Goal: Transaction & Acquisition: Purchase product/service

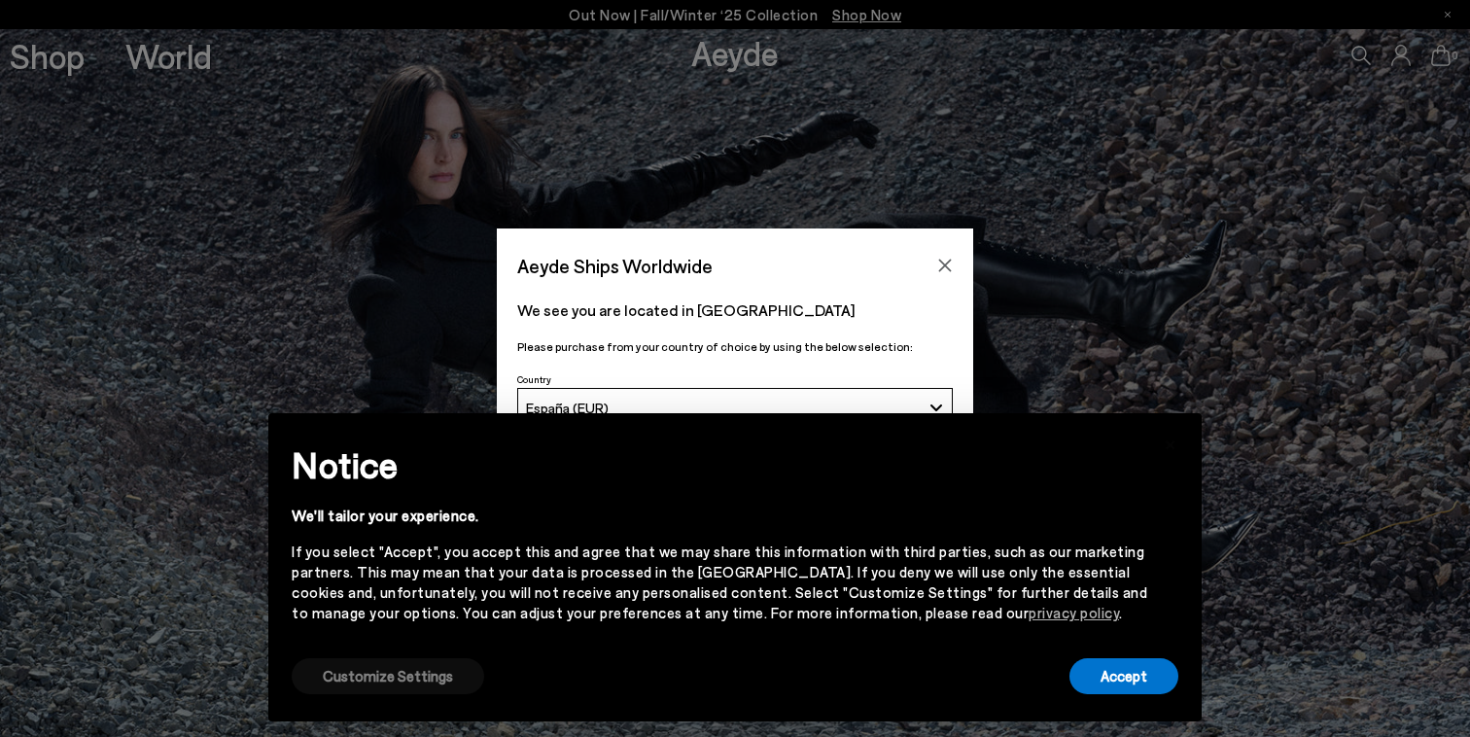
click at [363, 667] on button "Customize Settings" at bounding box center [388, 676] width 192 height 36
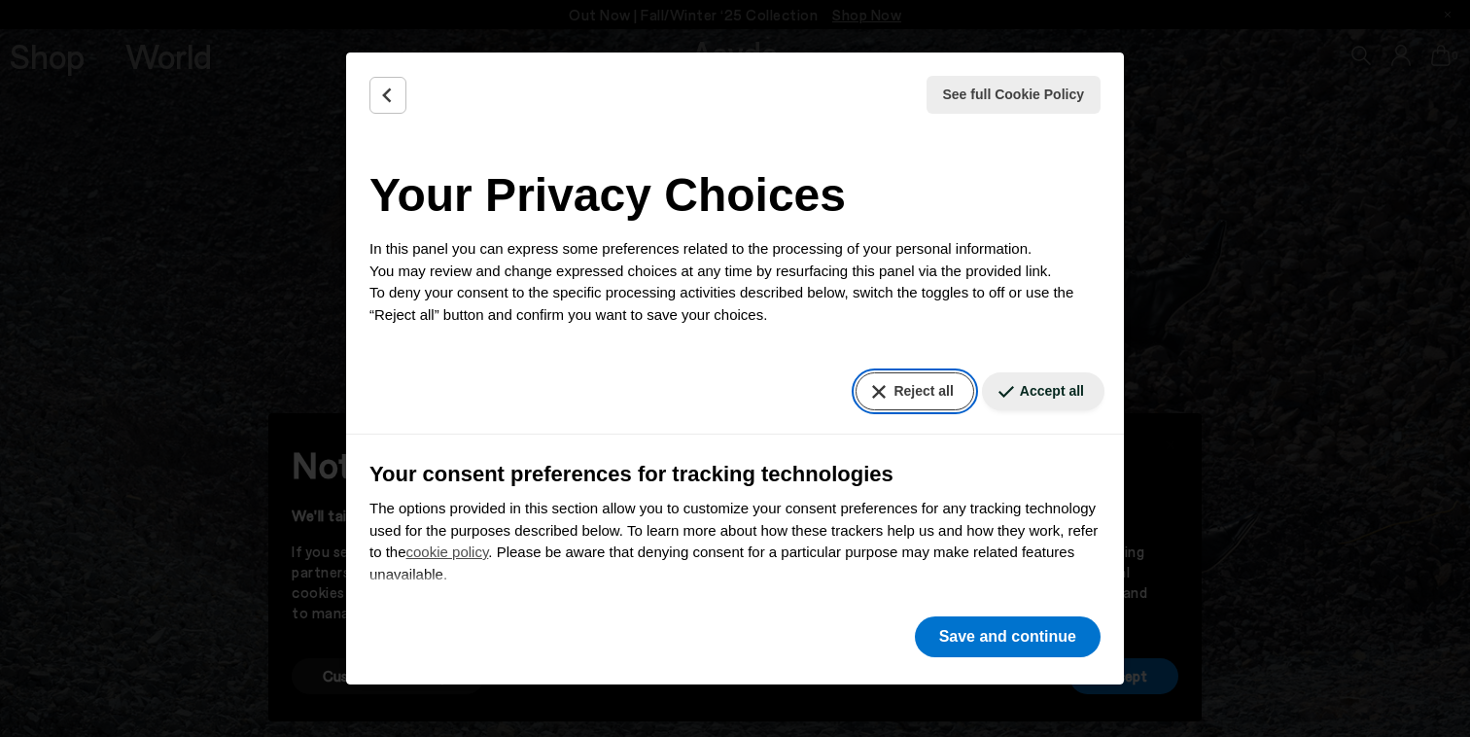
click at [935, 388] on button "Reject all" at bounding box center [914, 391] width 118 height 38
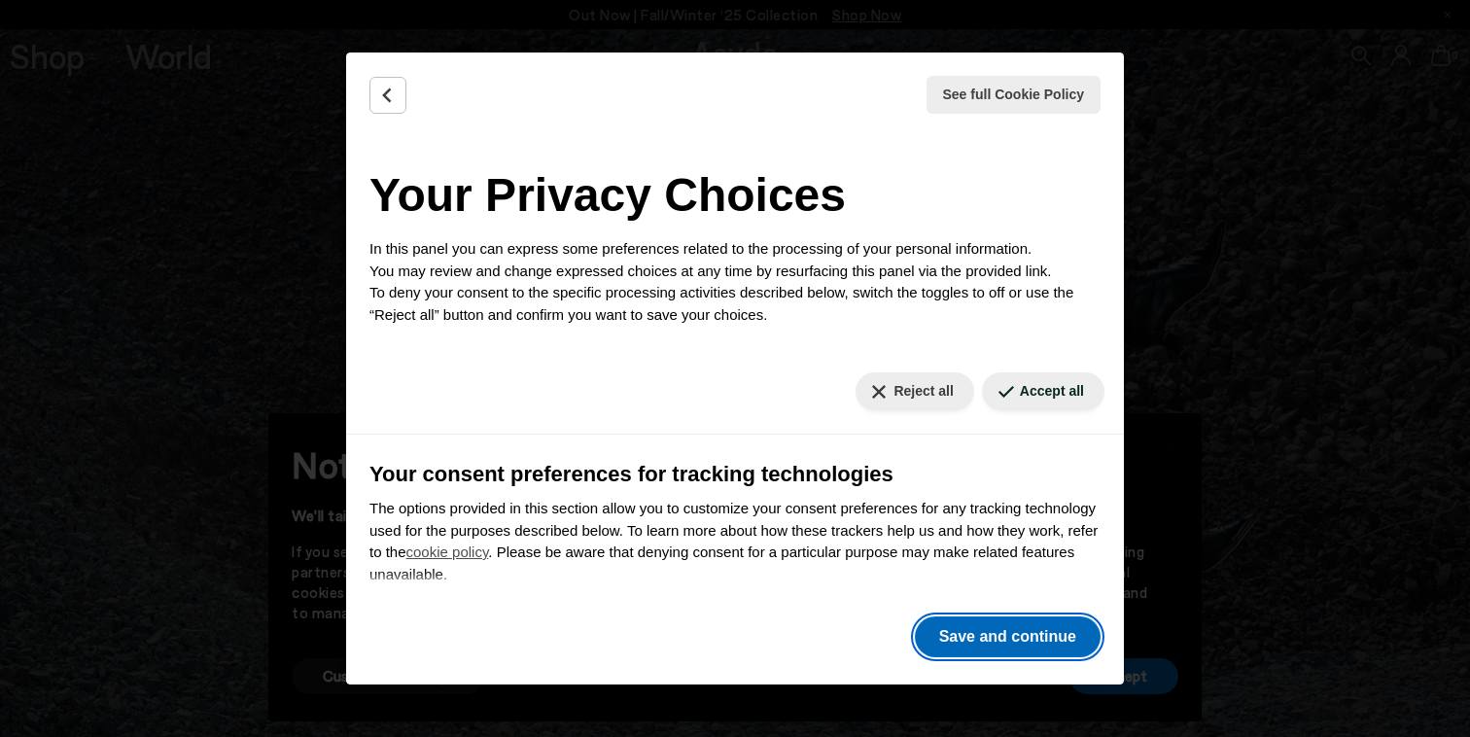
click at [1015, 618] on button "Save and continue" at bounding box center [1008, 636] width 186 height 41
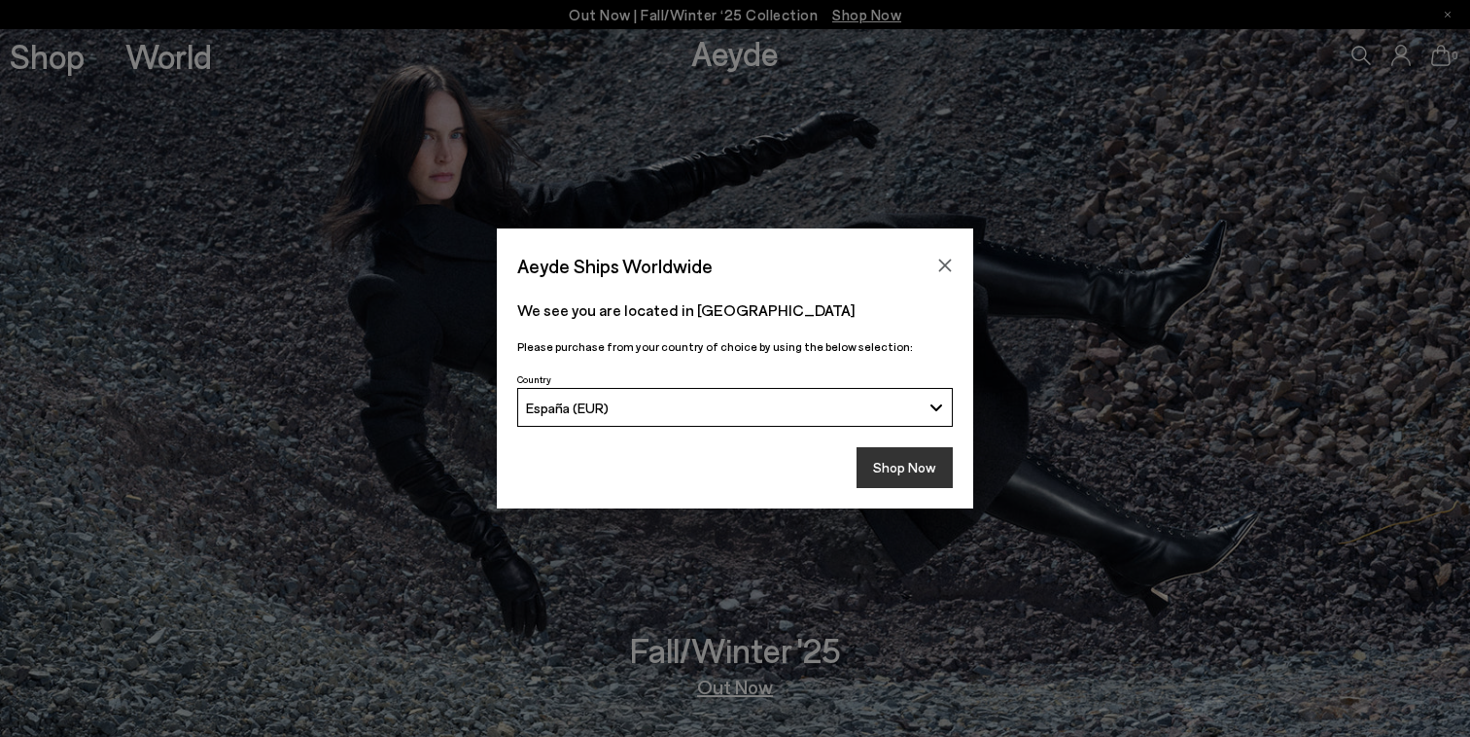
click at [900, 464] on button "Shop Now" at bounding box center [904, 467] width 96 height 41
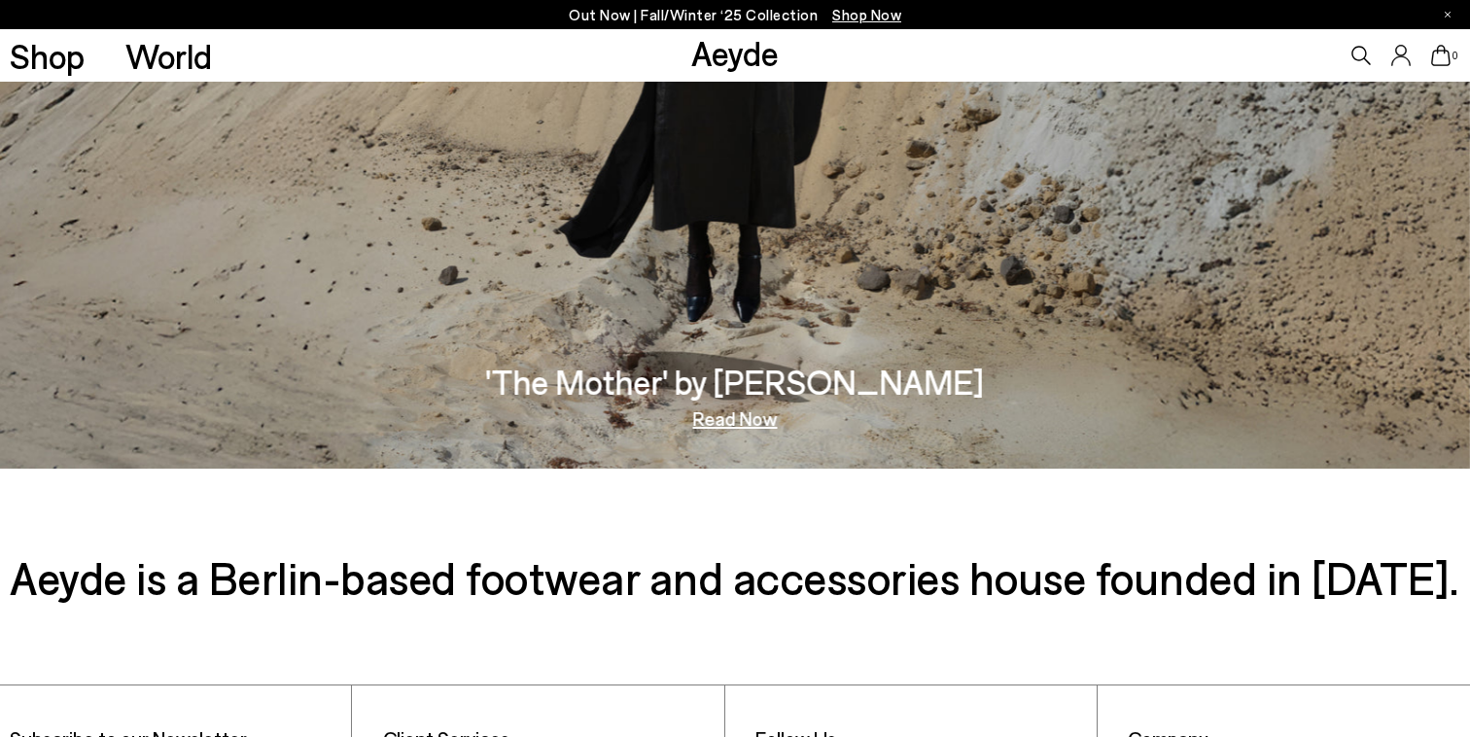
scroll to position [3311, 0]
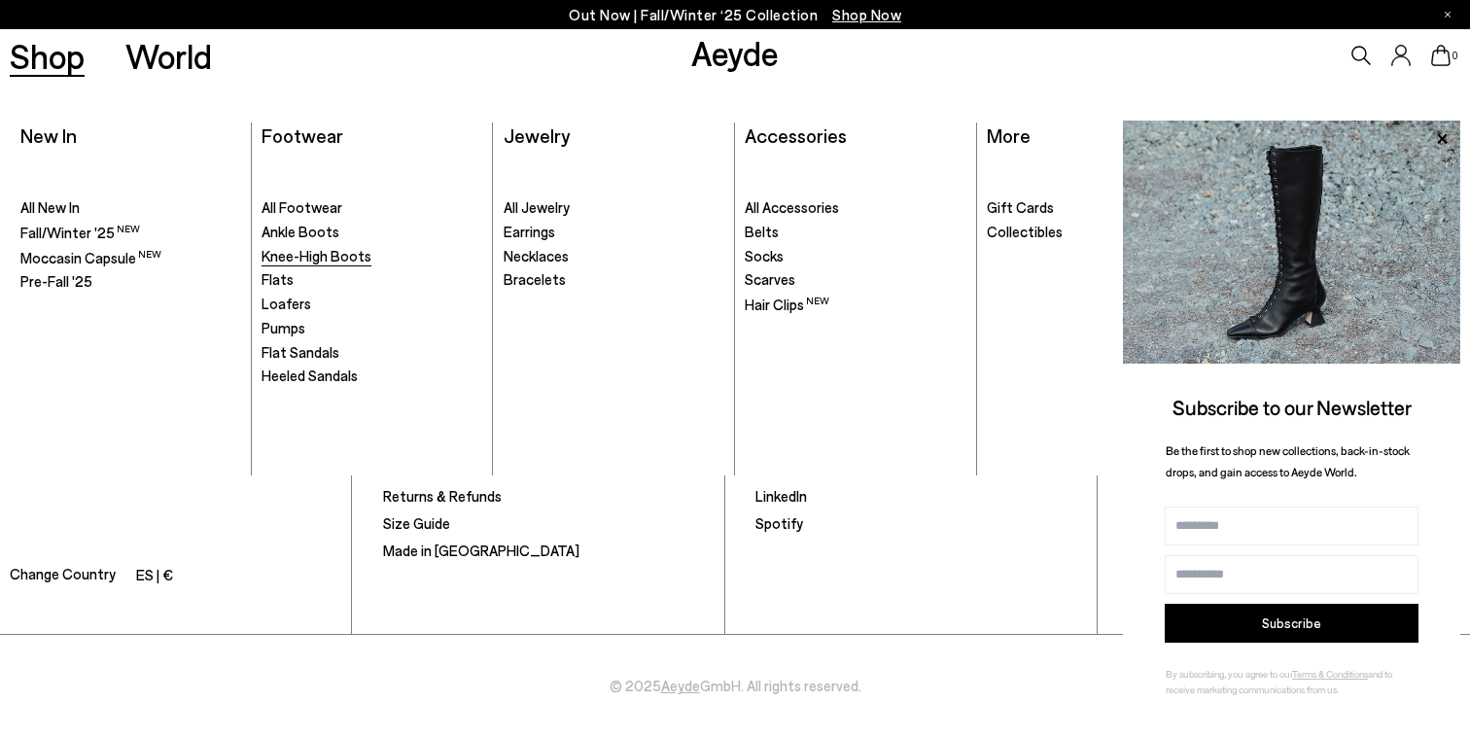
click at [335, 259] on span "Knee-High Boots" at bounding box center [316, 255] width 110 height 17
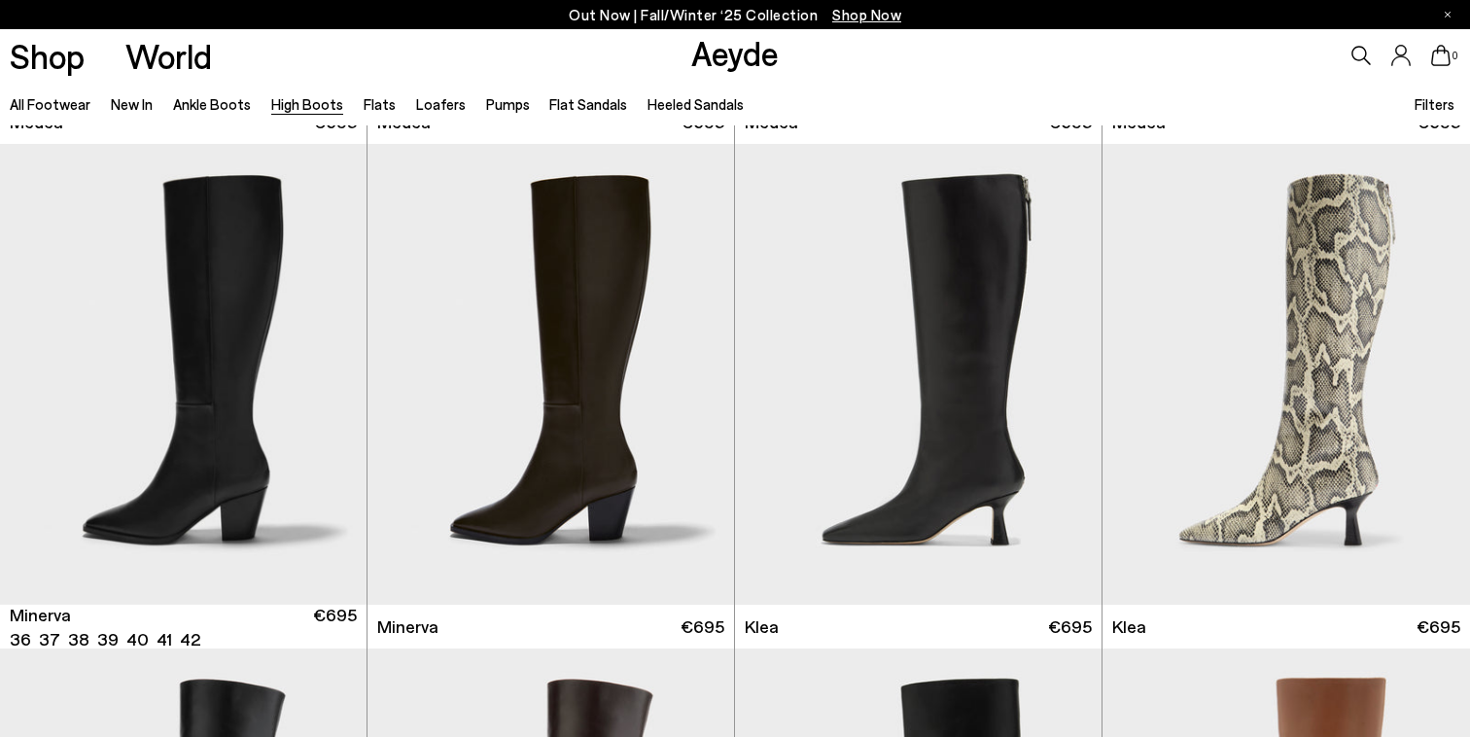
scroll to position [989, 0]
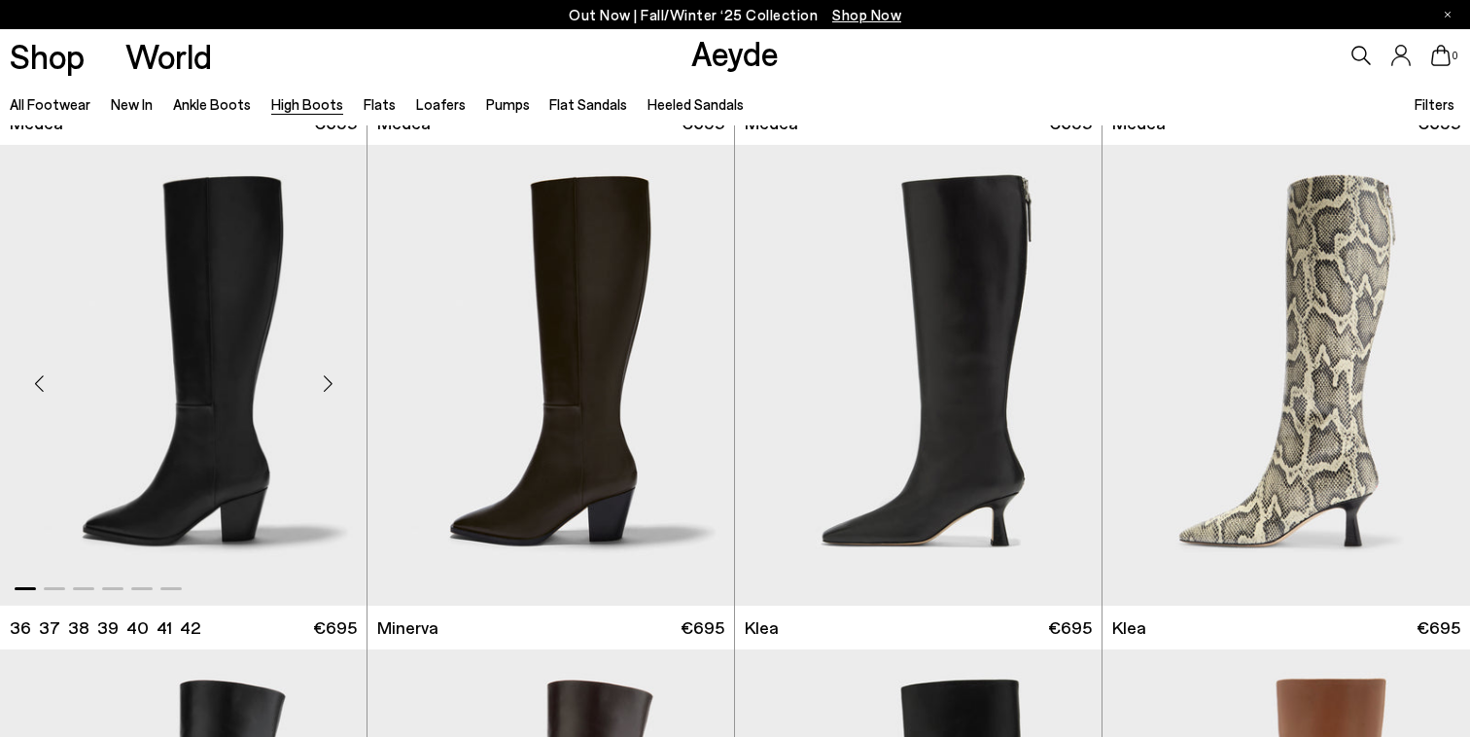
click at [328, 376] on div "Next slide" at bounding box center [327, 383] width 58 height 58
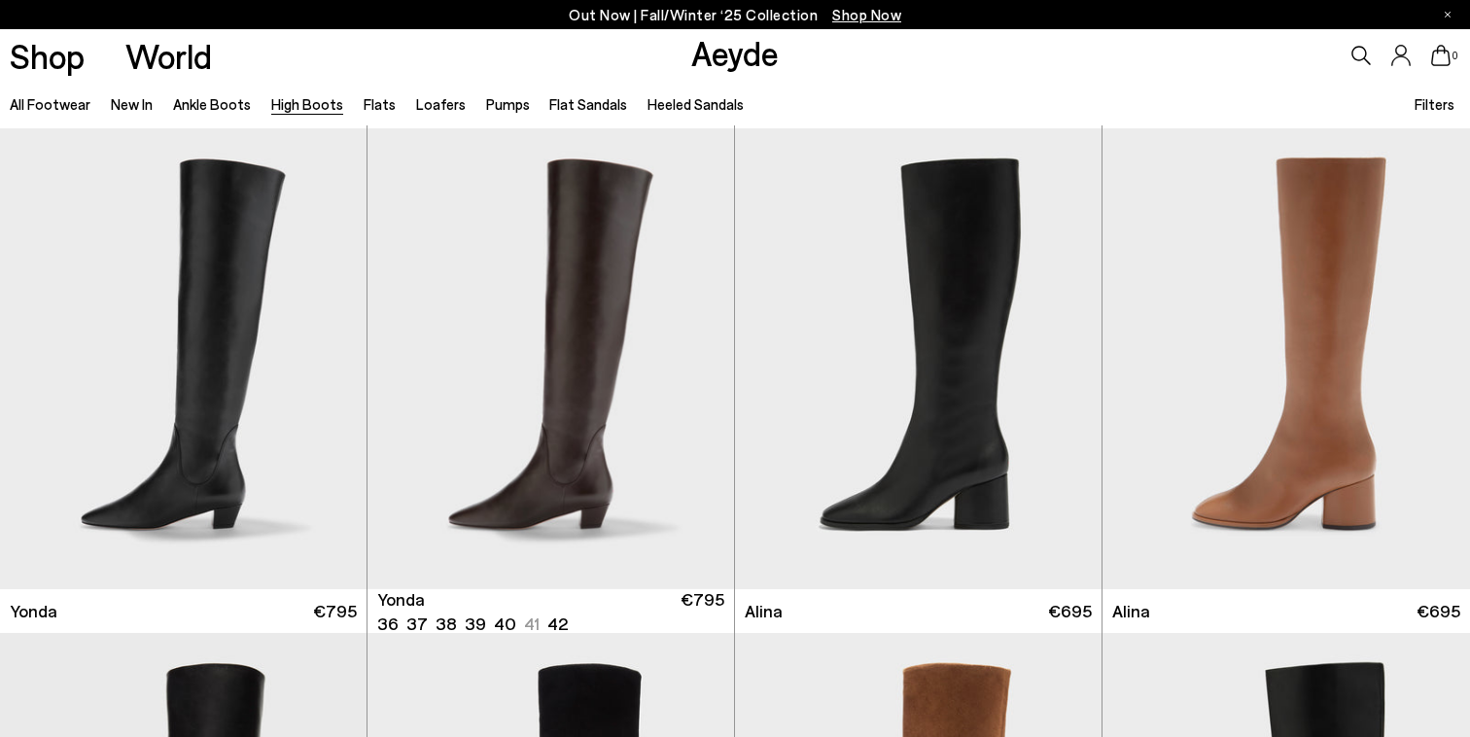
scroll to position [1511, 0]
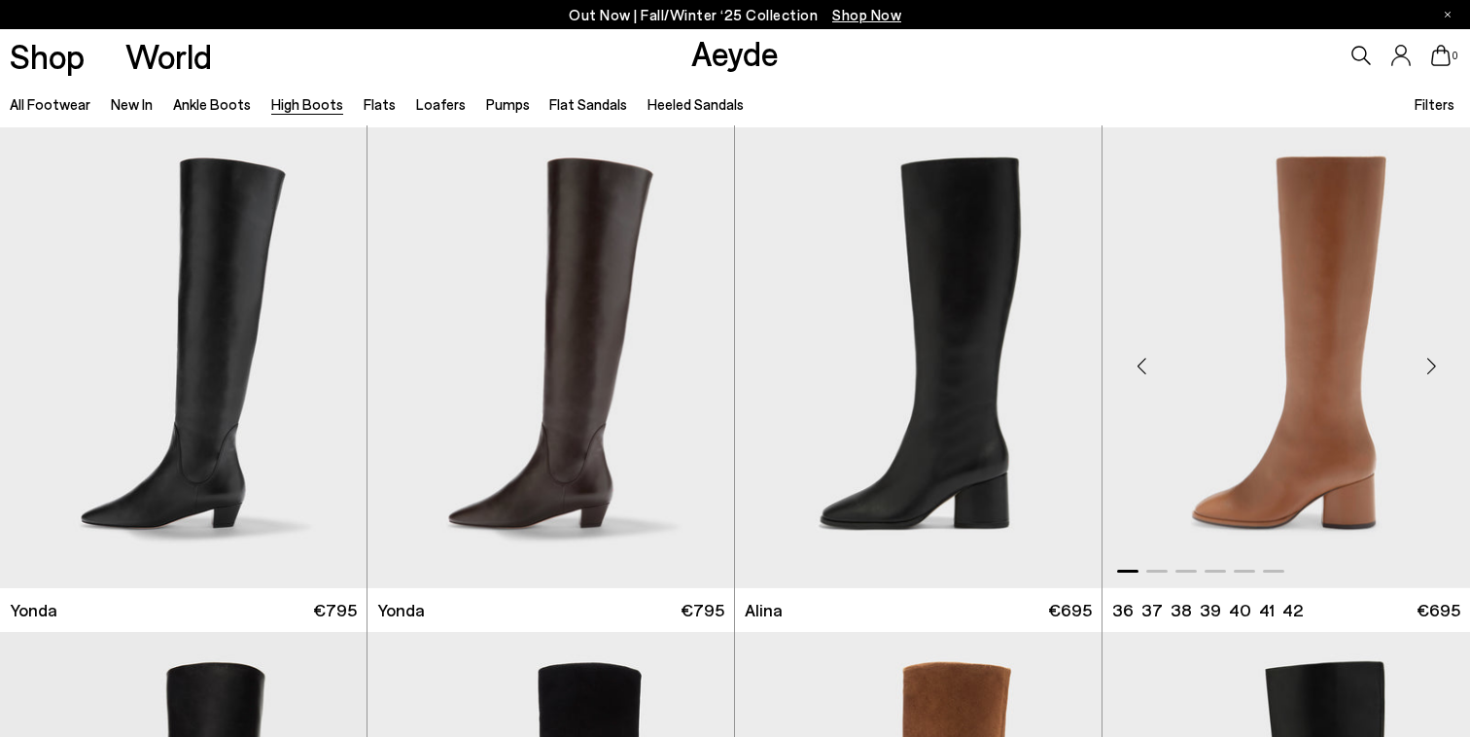
click at [1429, 365] on div "Next slide" at bounding box center [1430, 365] width 58 height 58
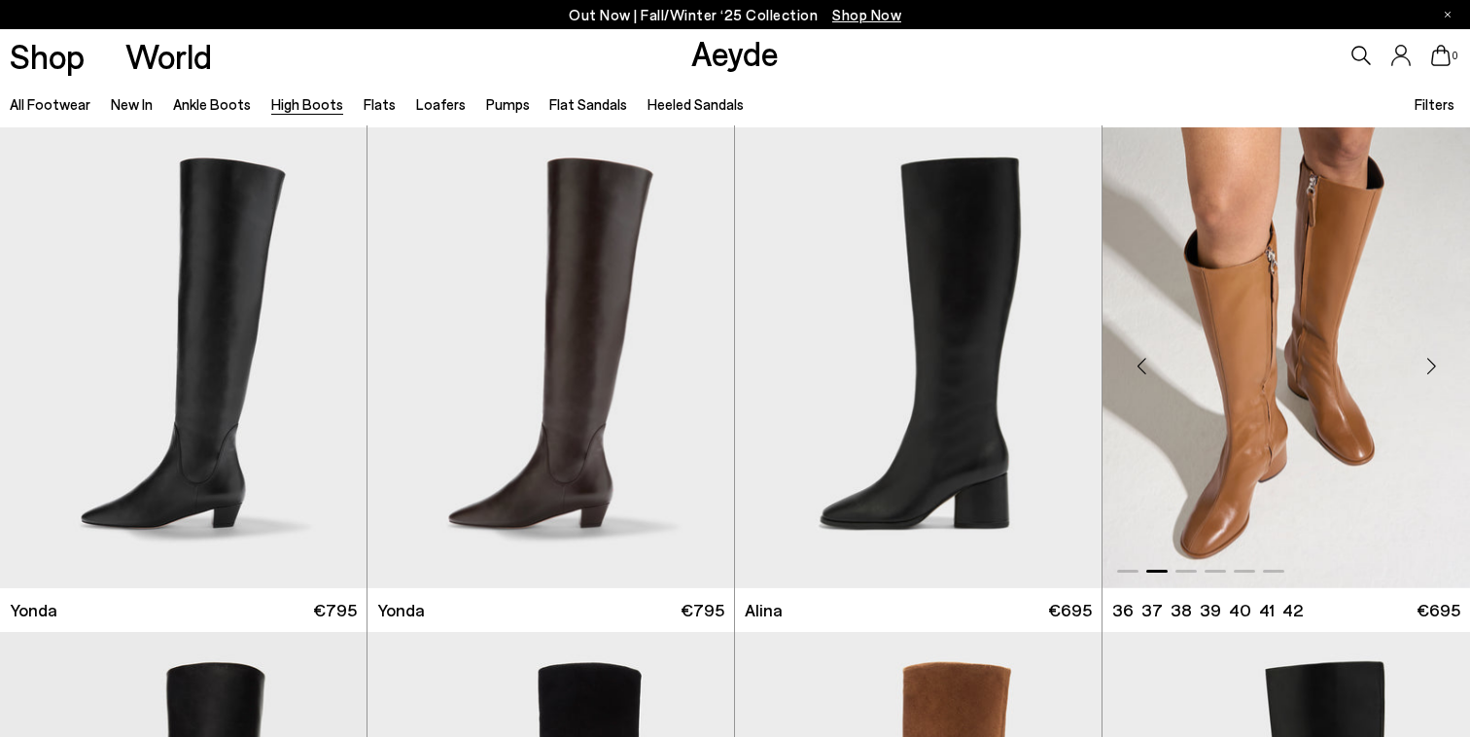
click at [1429, 365] on div "Next slide" at bounding box center [1430, 365] width 58 height 58
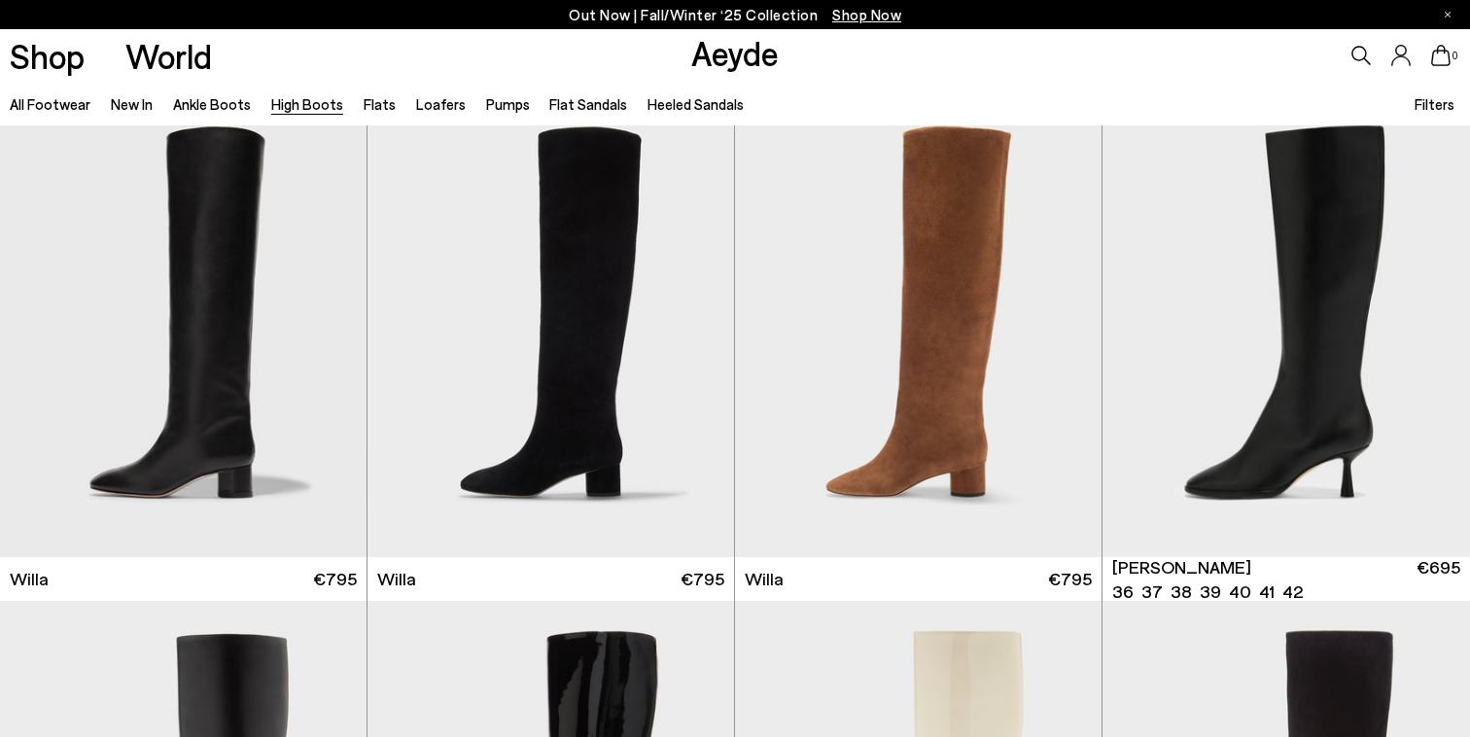
scroll to position [2049, 0]
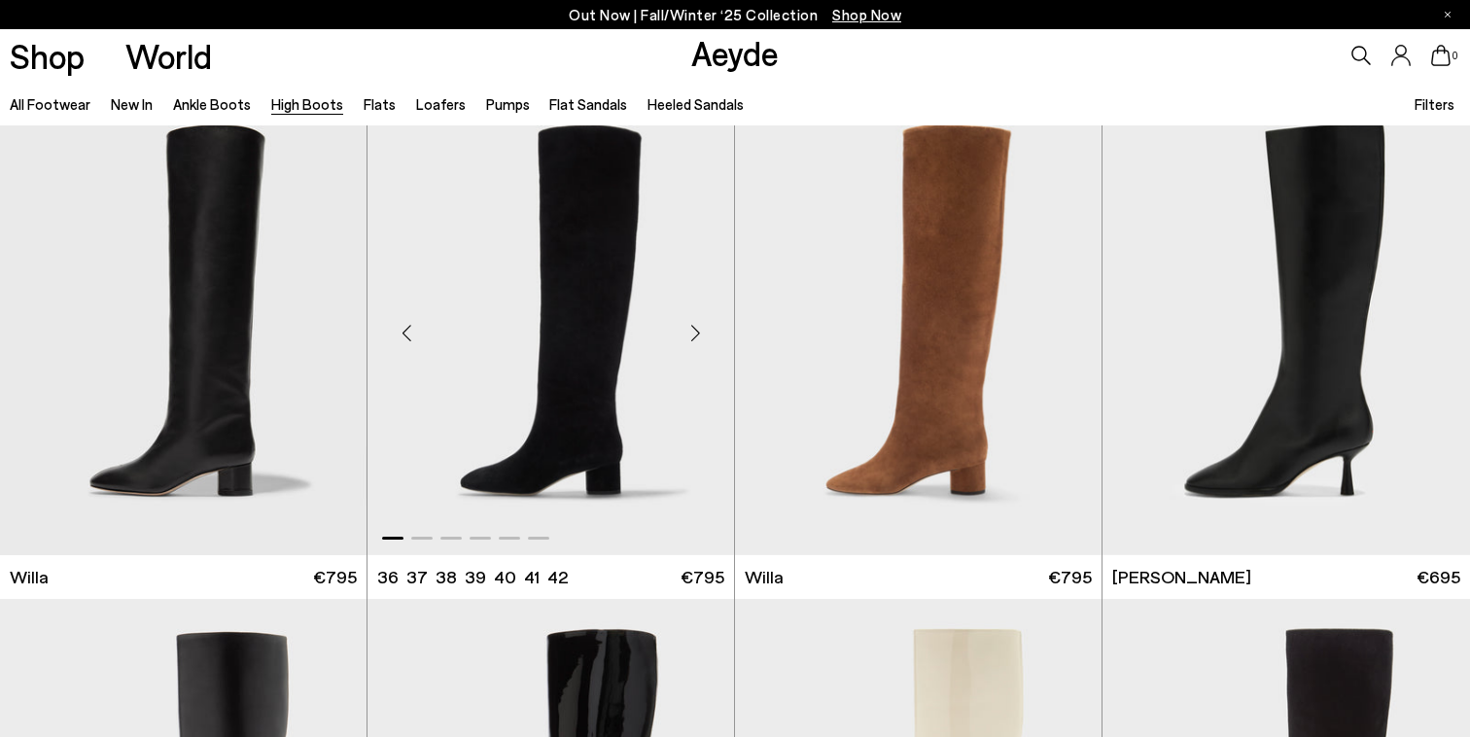
click at [700, 329] on div "Next slide" at bounding box center [695, 332] width 58 height 58
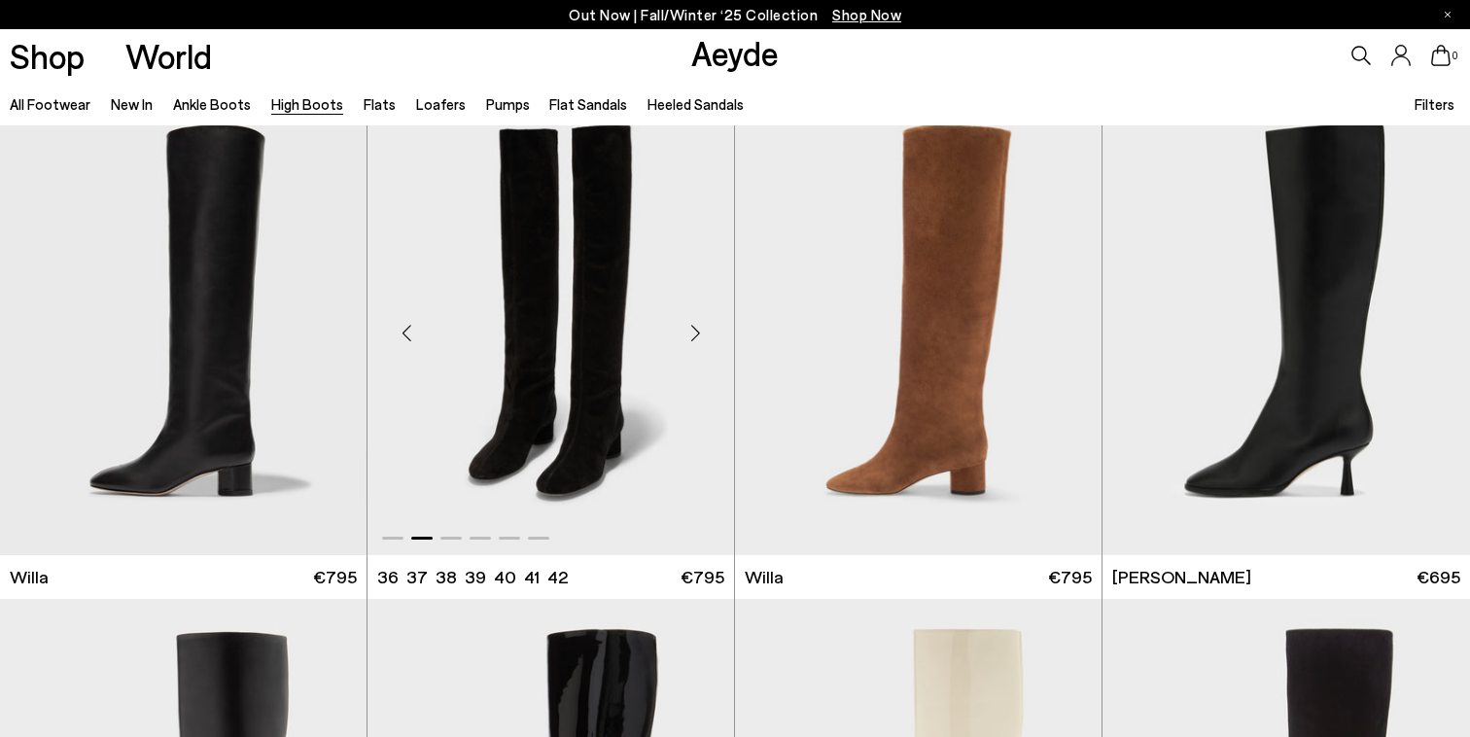
click at [700, 329] on div "Next slide" at bounding box center [695, 332] width 58 height 58
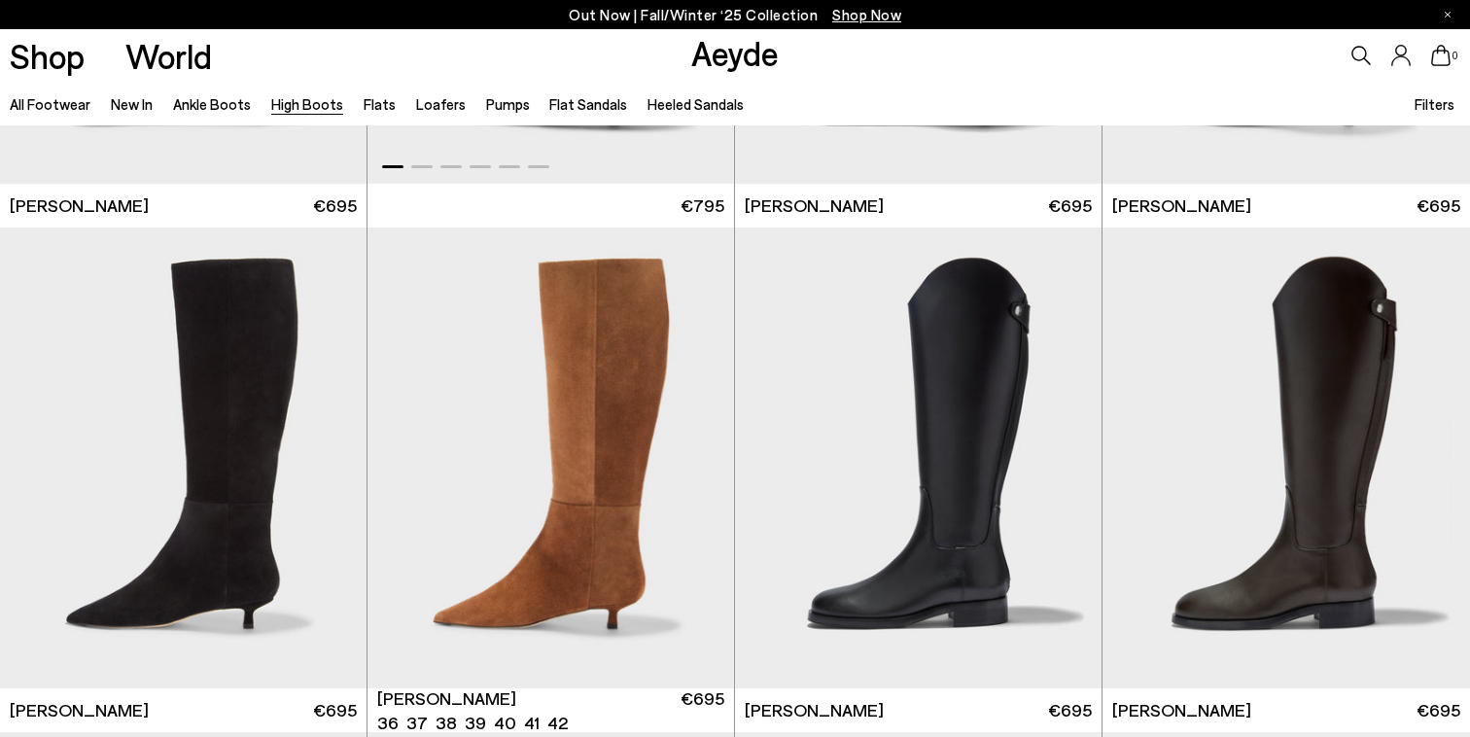
scroll to position [3423, 0]
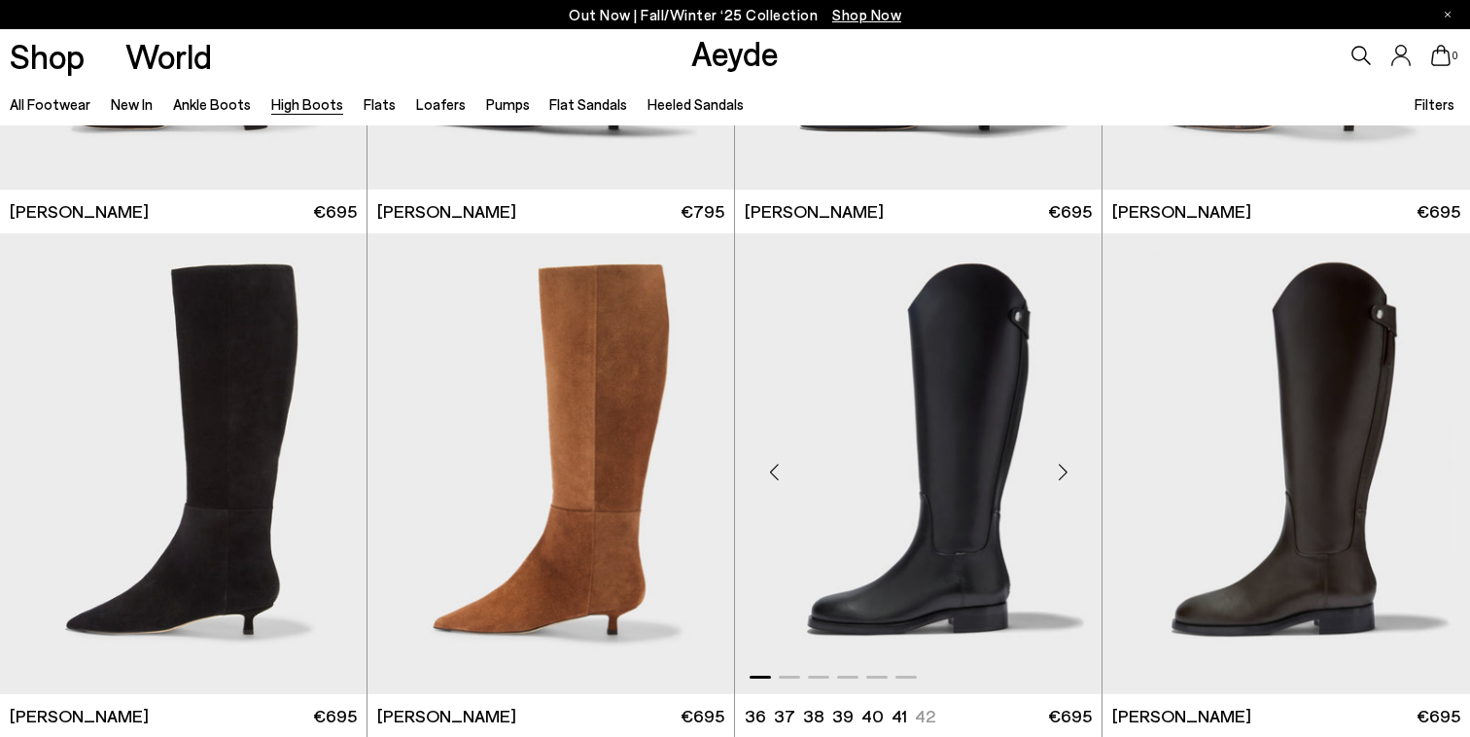
click at [1063, 469] on div "Next slide" at bounding box center [1062, 471] width 58 height 58
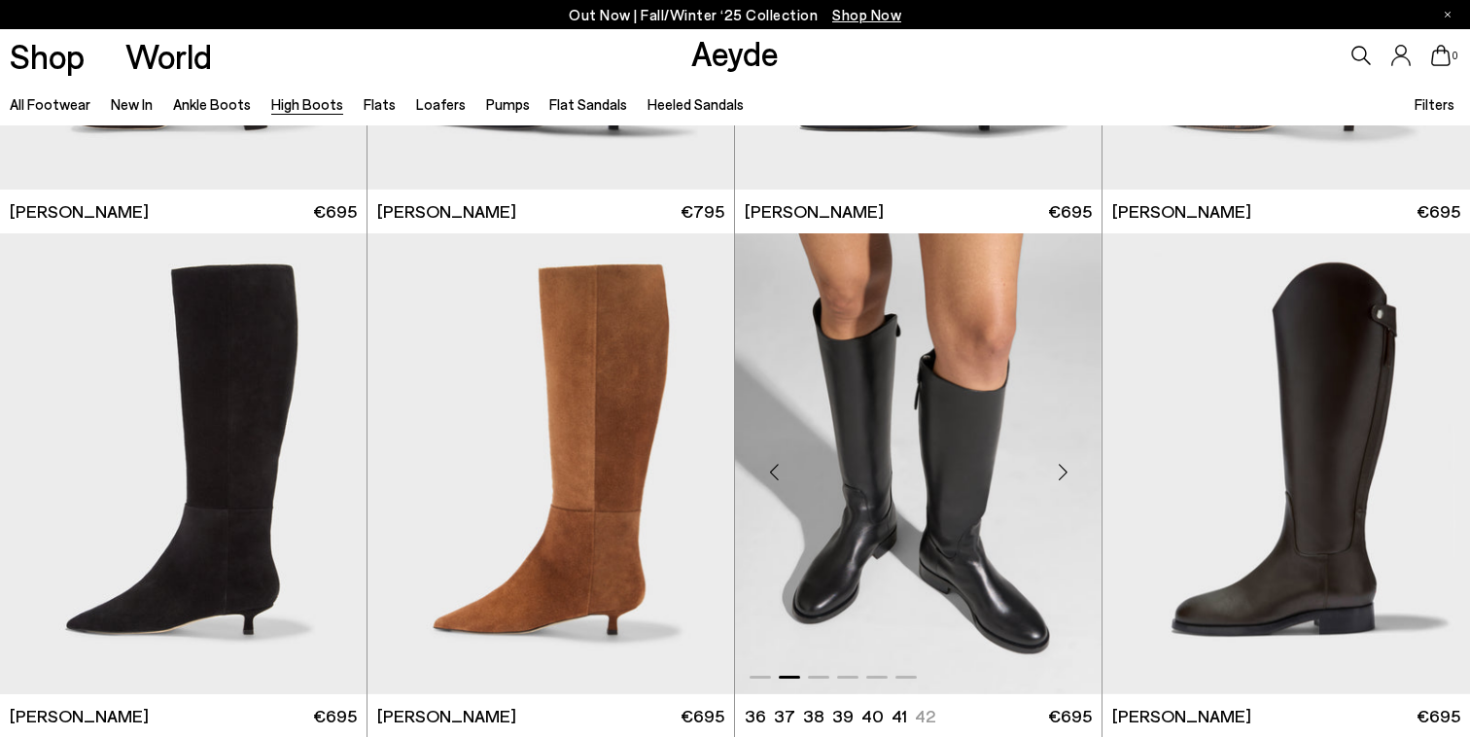
click at [1063, 469] on div "Next slide" at bounding box center [1062, 471] width 58 height 58
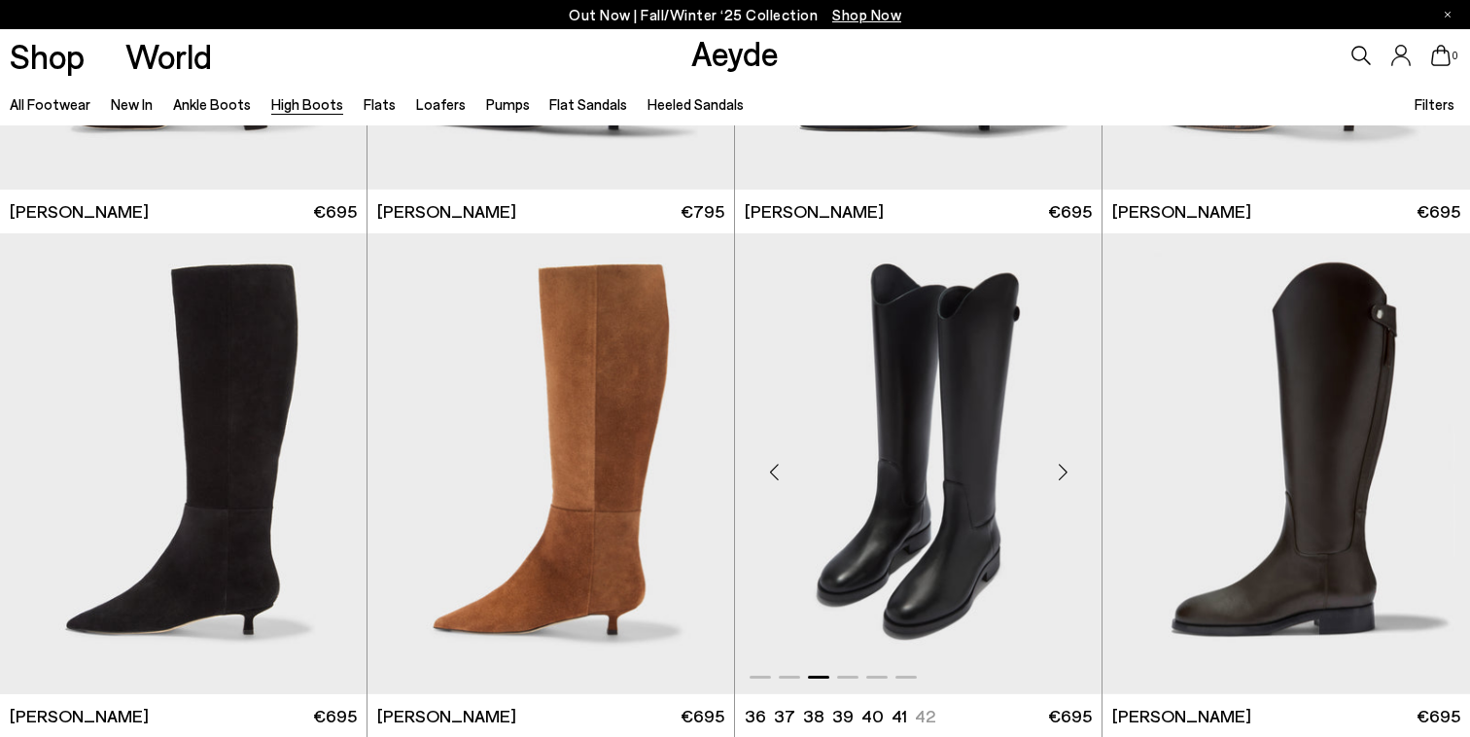
click at [1063, 469] on div "Next slide" at bounding box center [1062, 471] width 58 height 58
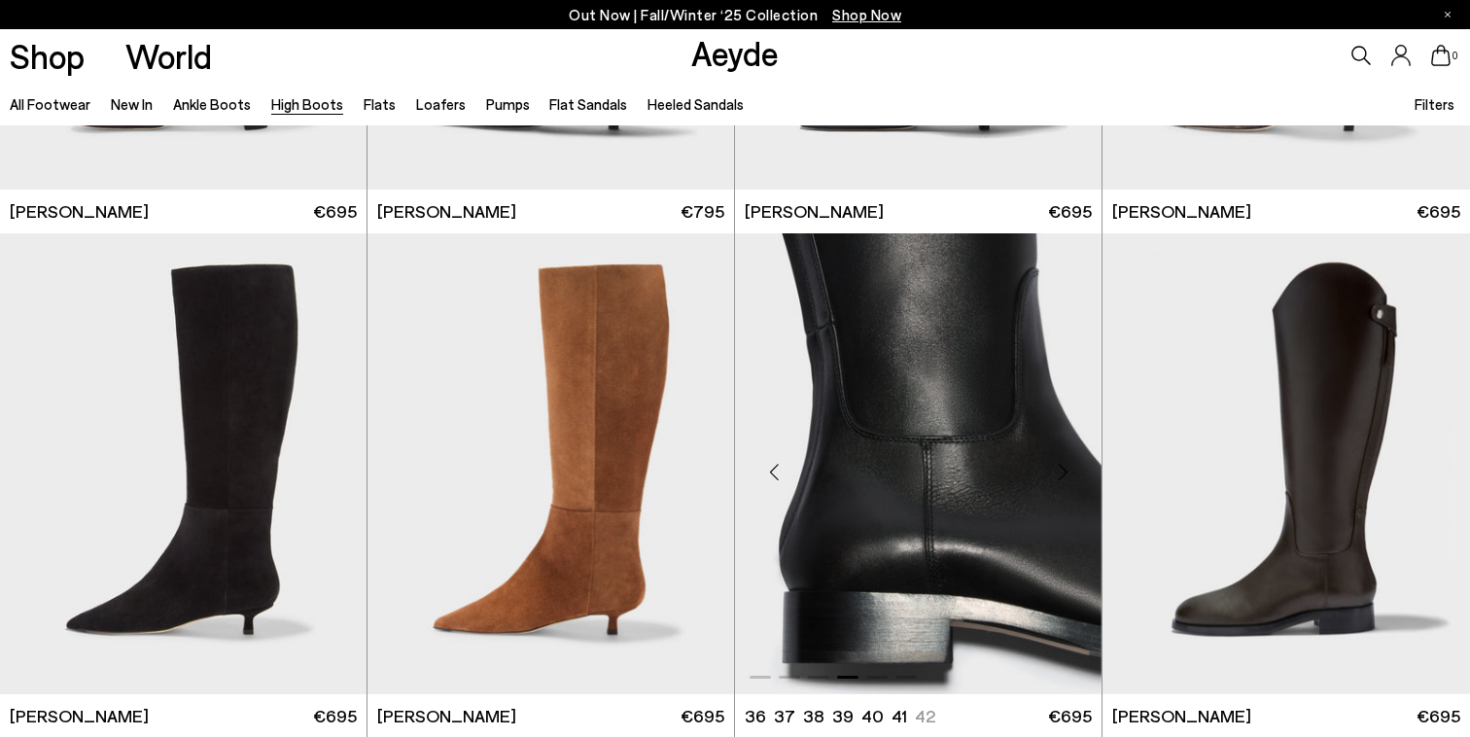
click at [1063, 469] on div "Next slide" at bounding box center [1062, 471] width 58 height 58
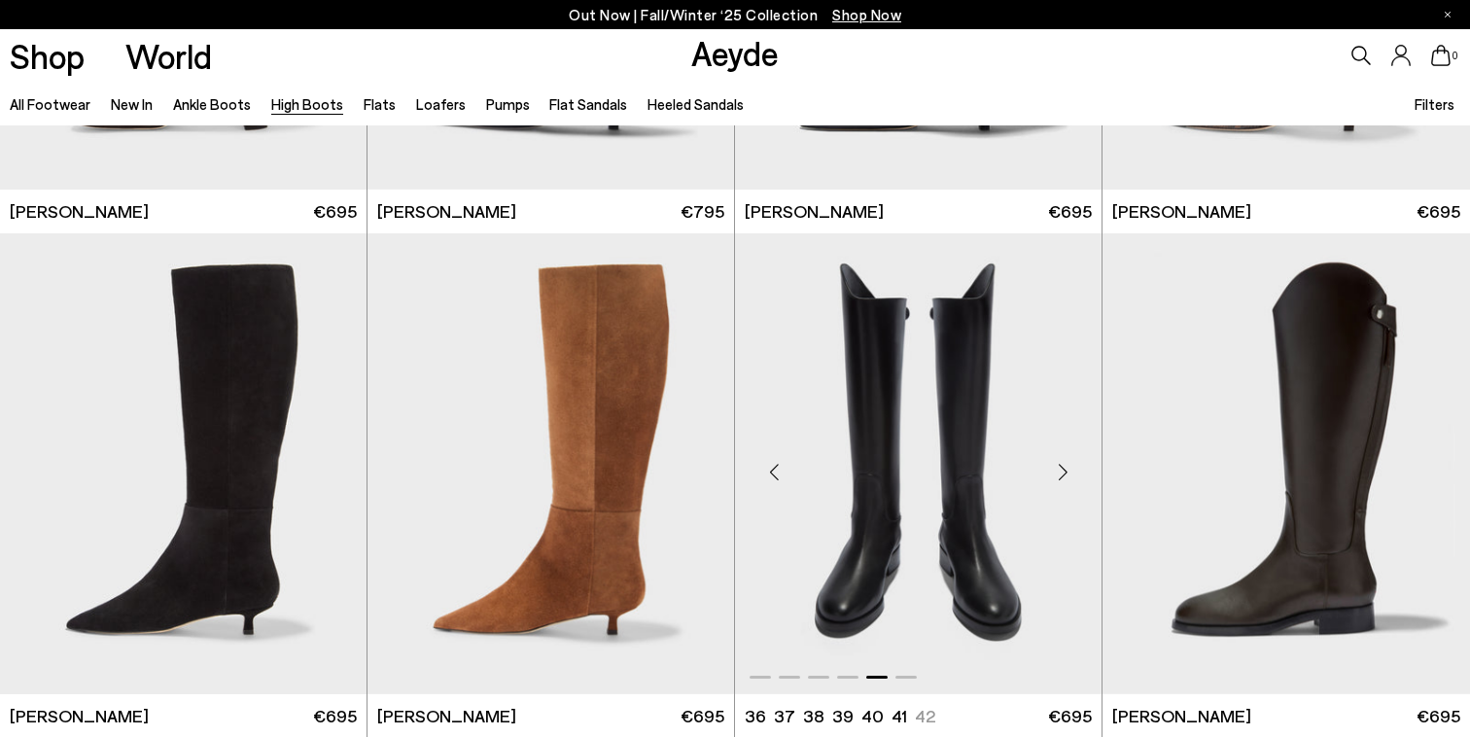
click at [1063, 469] on div "Next slide" at bounding box center [1062, 471] width 58 height 58
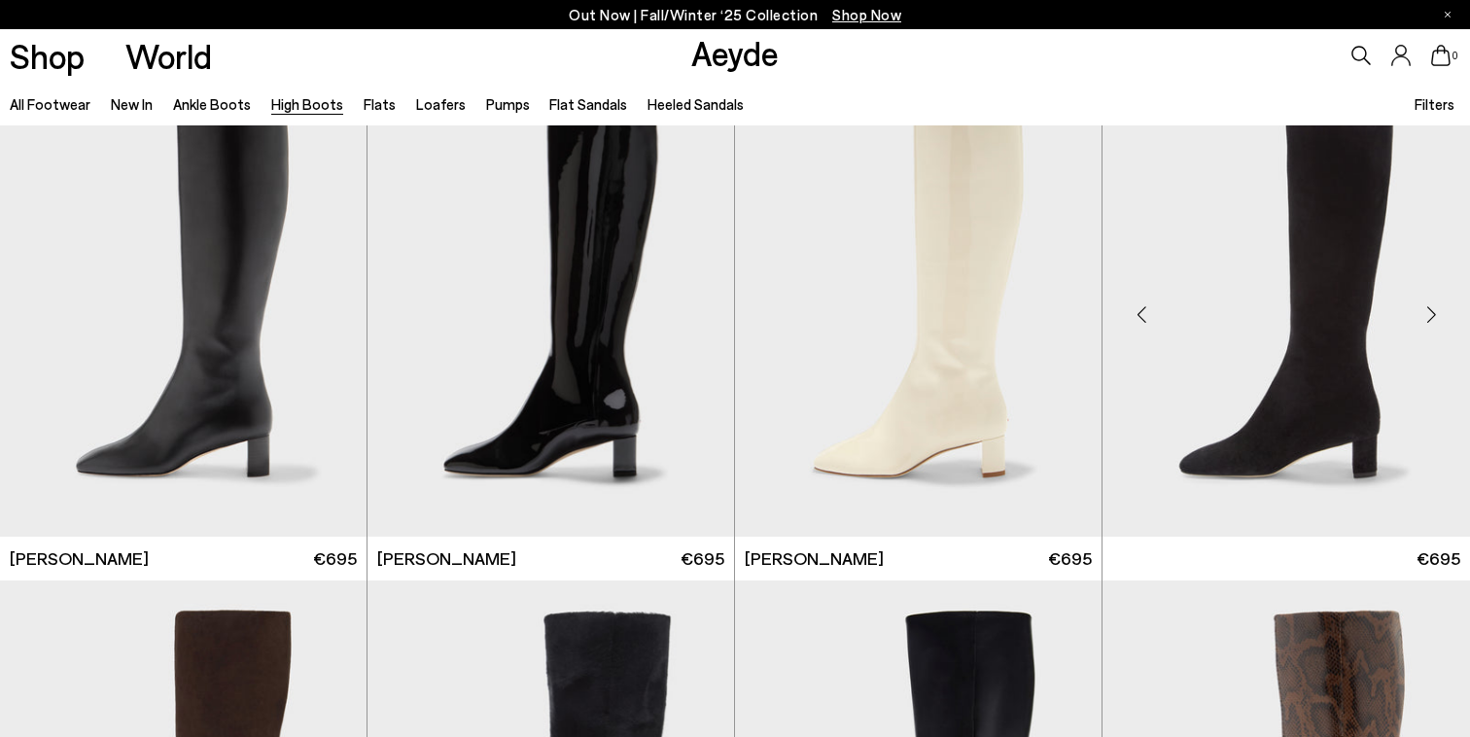
scroll to position [2524, 0]
